Goal: Information Seeking & Learning: Check status

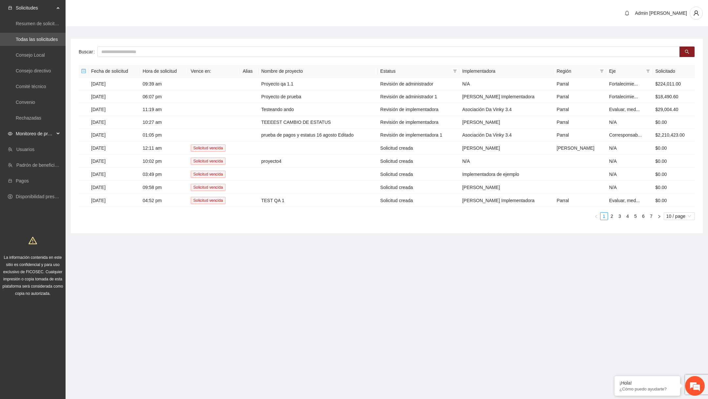
click at [51, 132] on span "Monitoreo de proyectos" at bounding box center [35, 133] width 39 height 13
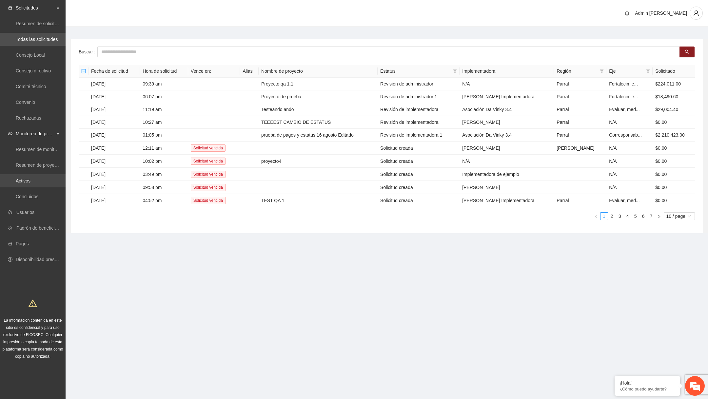
click at [30, 182] on link "Activos" at bounding box center [23, 180] width 15 height 5
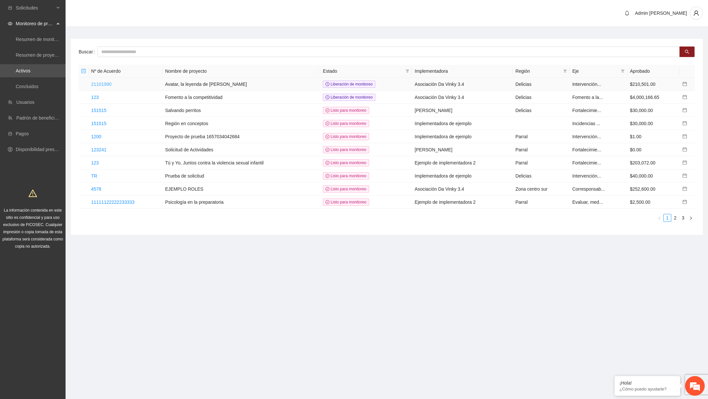
click at [108, 84] on link "21101990" at bounding box center [101, 84] width 20 height 5
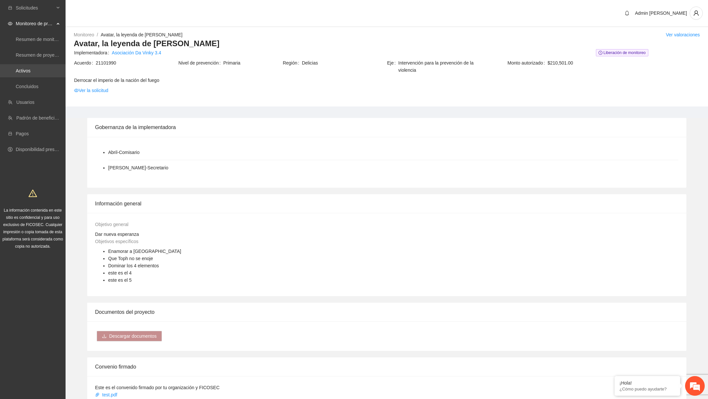
click at [27, 73] on link "Activos" at bounding box center [23, 70] width 15 height 5
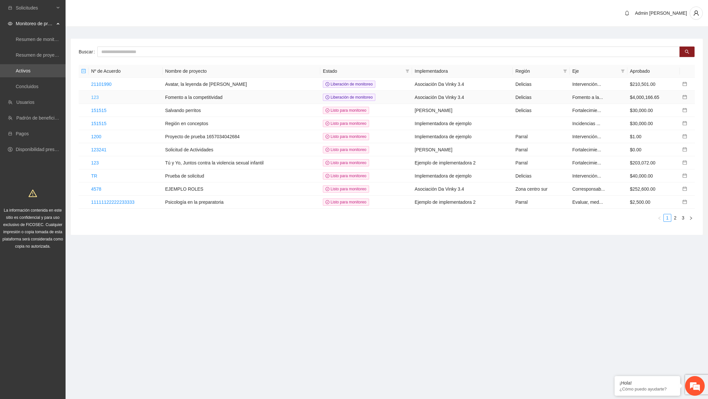
click at [97, 96] on link "123" at bounding box center [95, 97] width 8 height 5
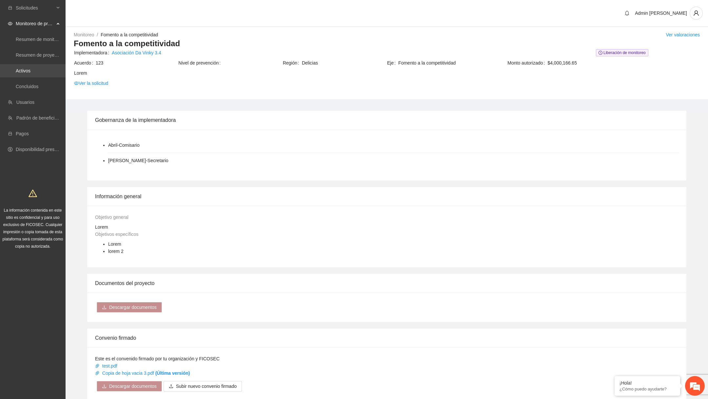
click at [28, 73] on link "Activos" at bounding box center [23, 70] width 15 height 5
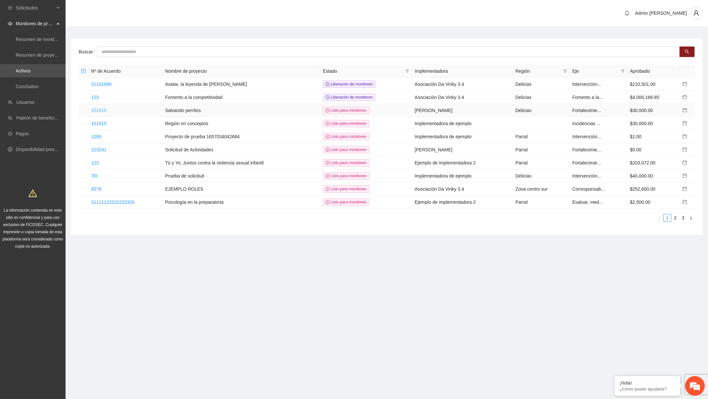
click at [101, 108] on link "151515" at bounding box center [98, 110] width 15 height 5
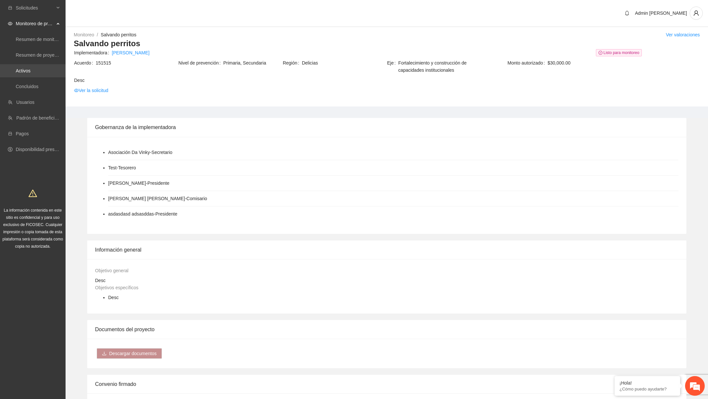
click at [21, 73] on link "Activos" at bounding box center [23, 70] width 15 height 5
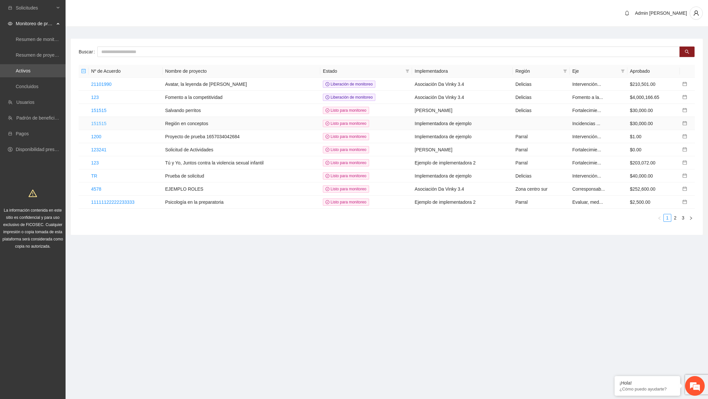
click at [106, 121] on link "151515" at bounding box center [98, 123] width 15 height 5
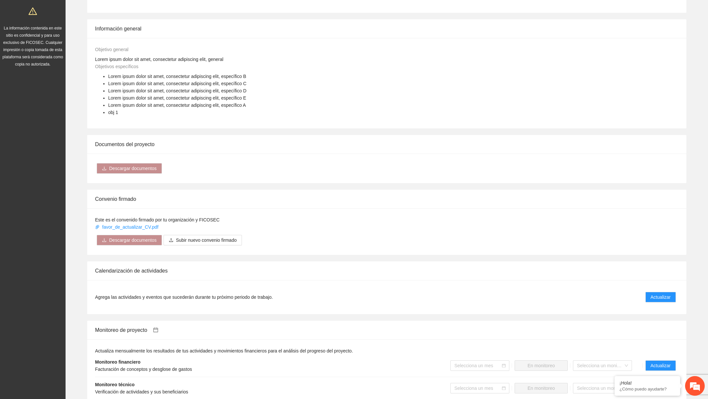
scroll to position [373, 0]
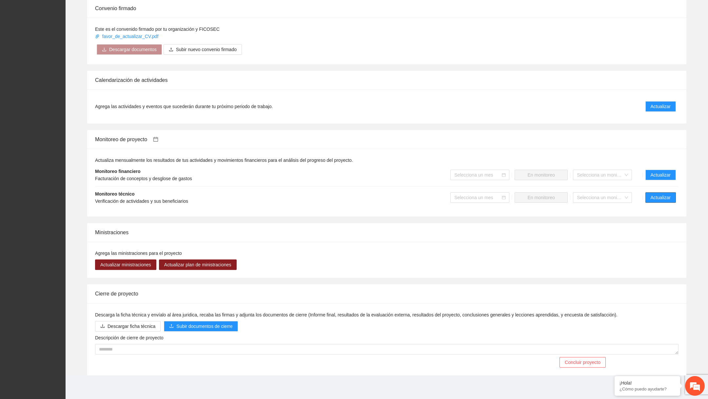
click at [667, 194] on span "Actualizar" at bounding box center [660, 197] width 20 height 7
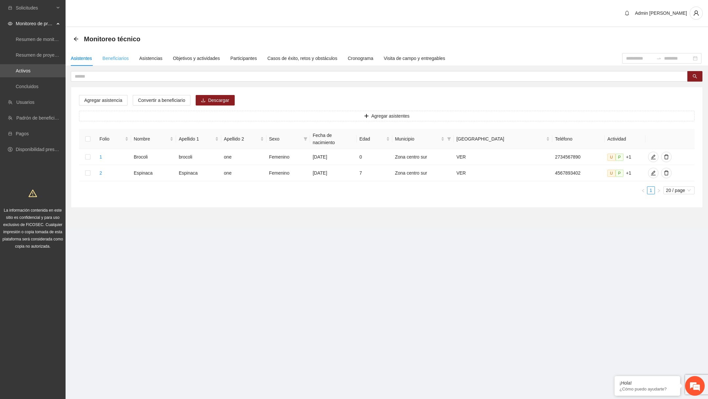
click at [125, 63] on div "Beneficiarios" at bounding box center [116, 58] width 26 height 15
